Goal: Information Seeking & Learning: Learn about a topic

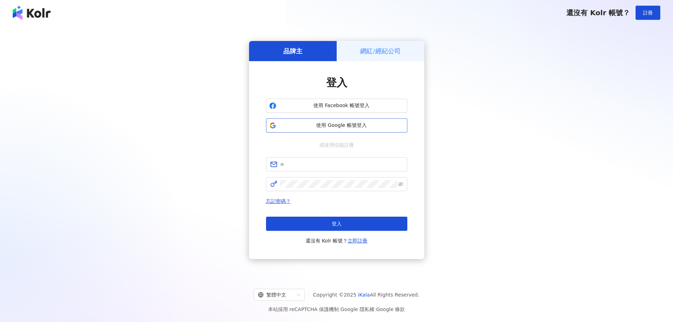
click at [379, 127] on span "使用 Google 帳號登入" at bounding box center [341, 125] width 125 height 7
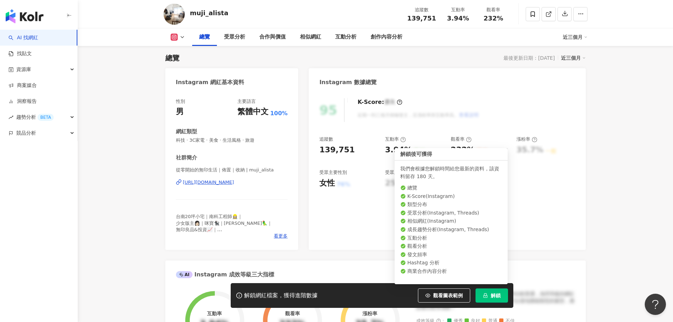
click at [495, 292] on span "解鎖" at bounding box center [495, 295] width 10 height 6
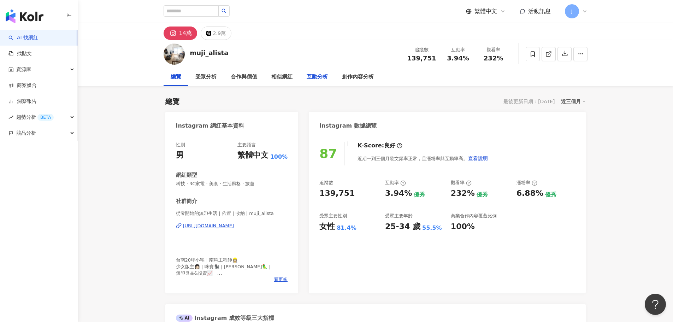
click at [322, 76] on div "互動分析" at bounding box center [316, 77] width 21 height 8
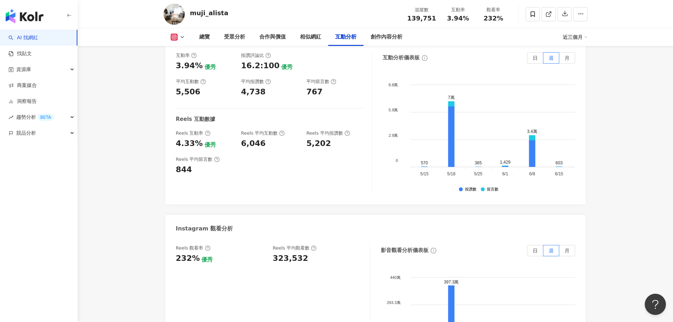
scroll to position [1465, 0]
